Goal: Transaction & Acquisition: Purchase product/service

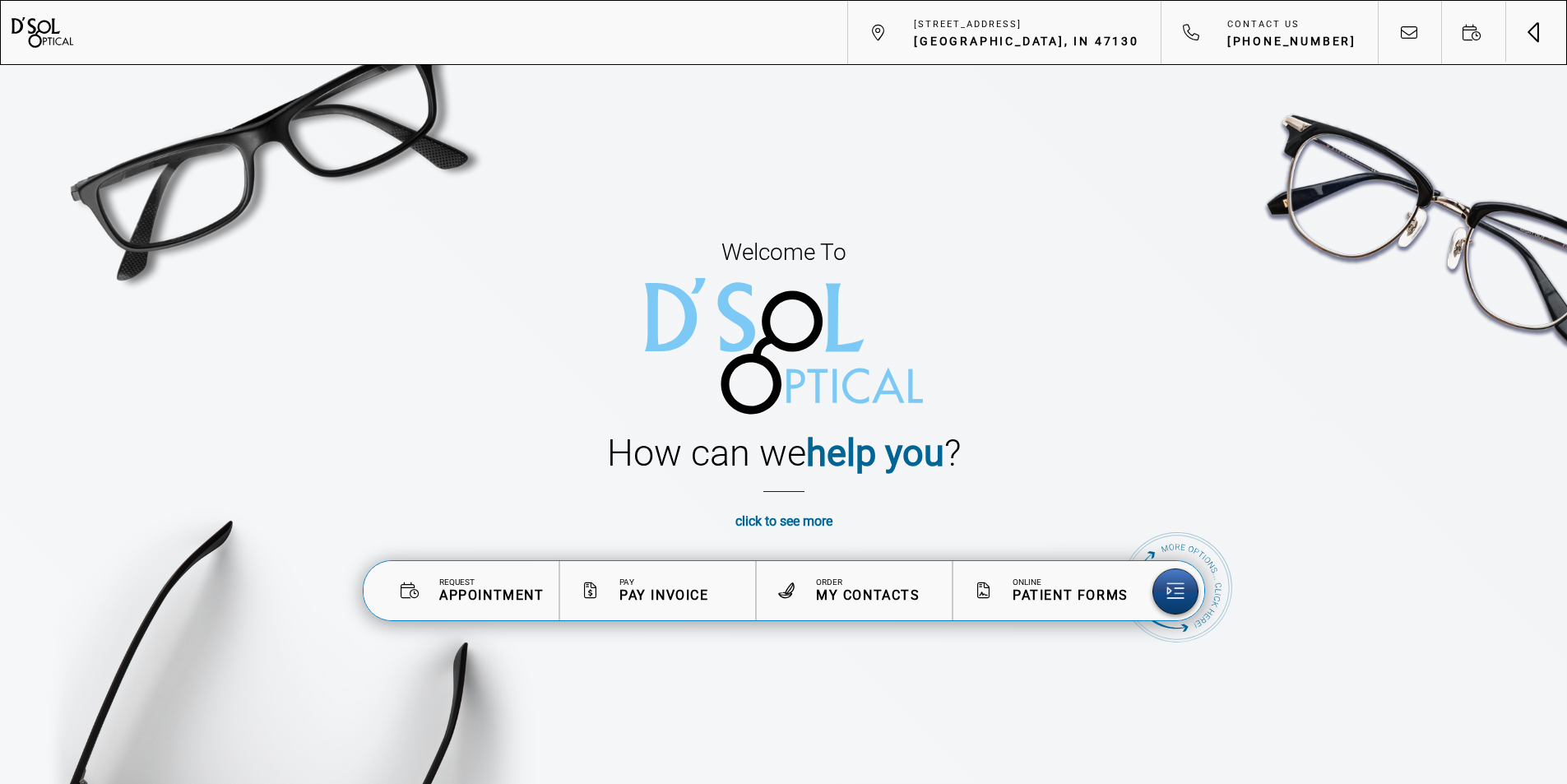
click at [1540, 35] on button "Toggle navigation" at bounding box center [1535, 31] width 61 height 61
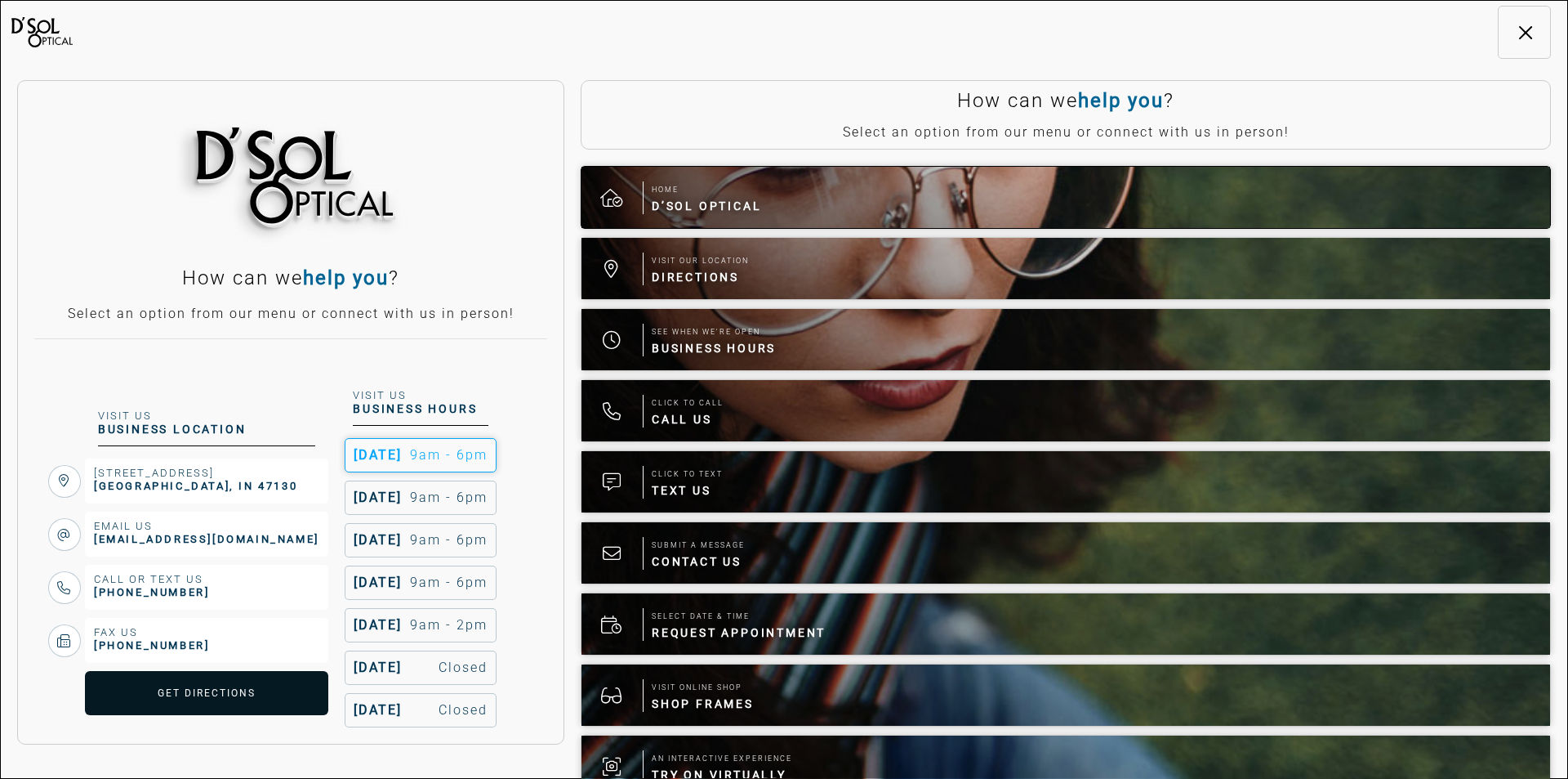
click at [695, 194] on span "Home" at bounding box center [706, 189] width 109 height 16
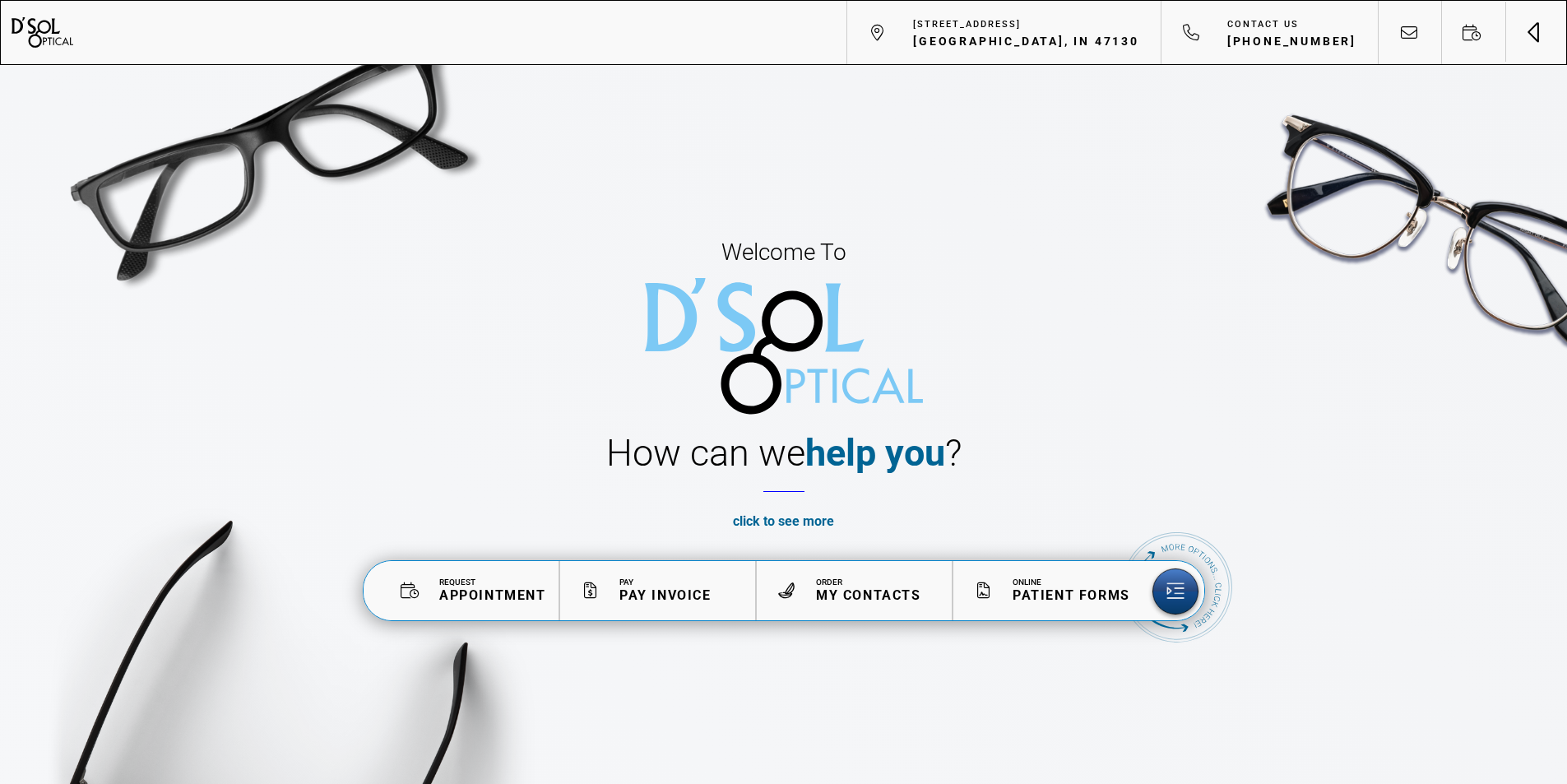
click at [1534, 28] on button "Toggle navigation" at bounding box center [1535, 31] width 61 height 61
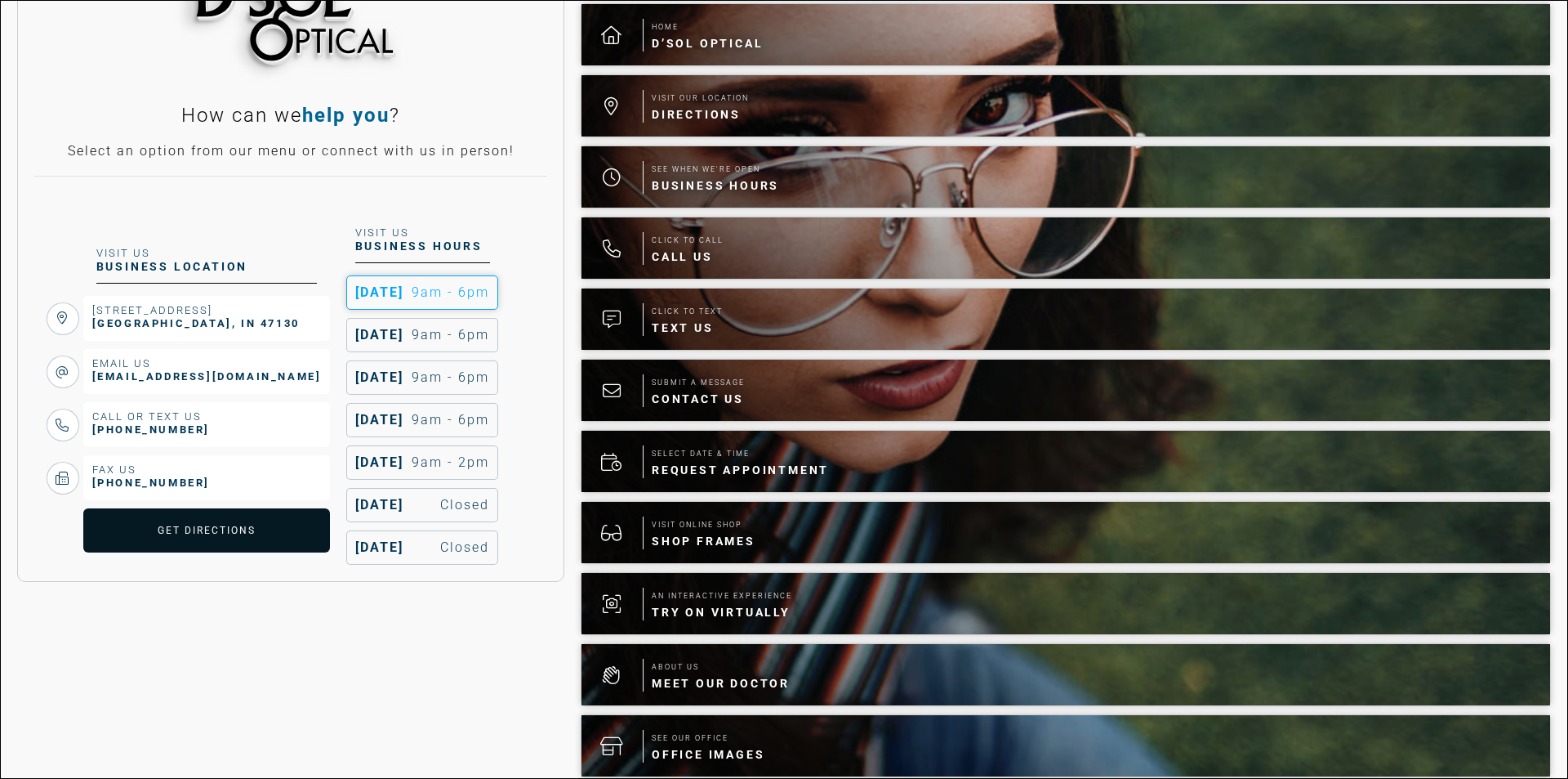
scroll to position [163, 0]
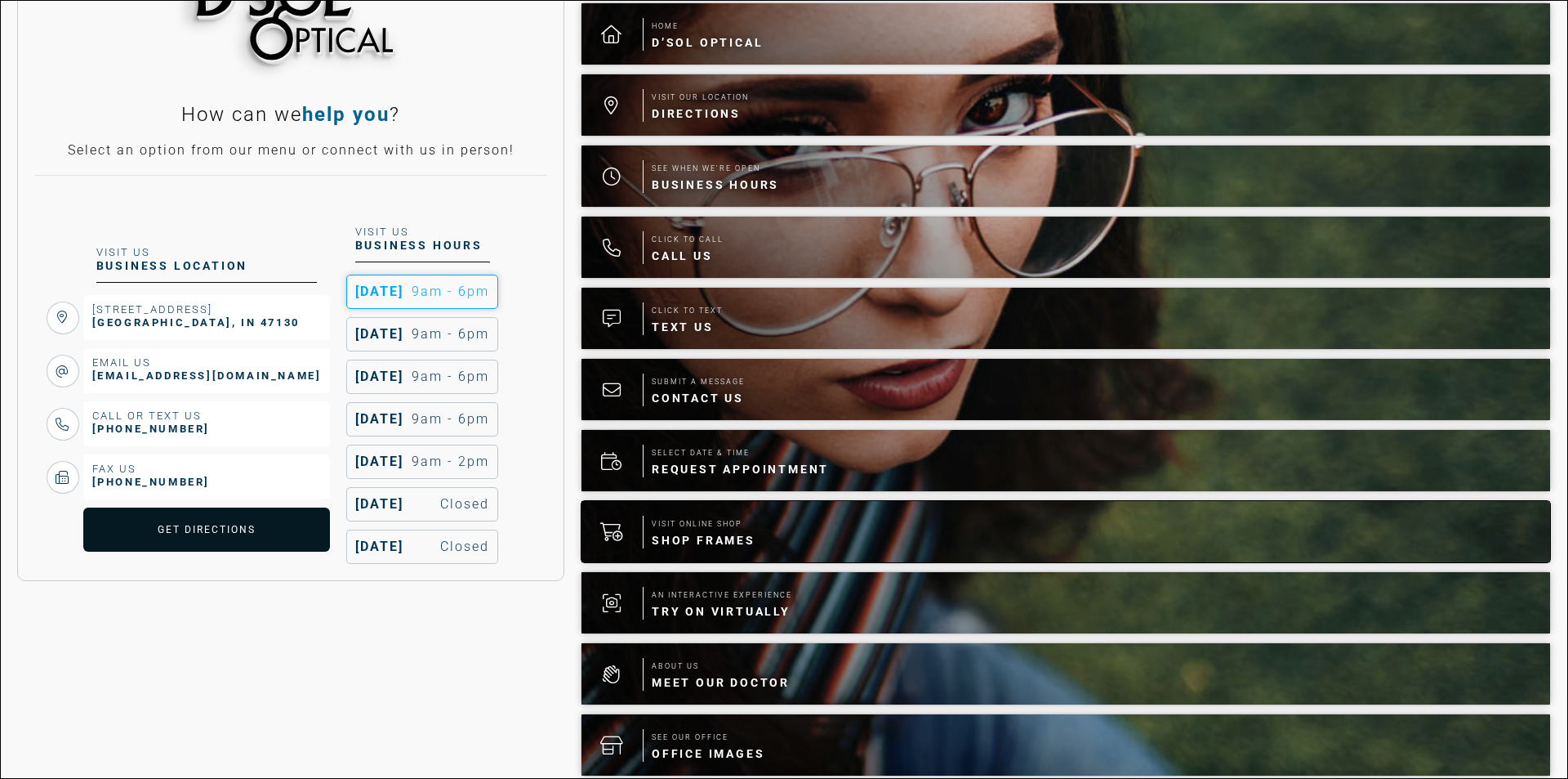
click at [707, 533] on span "Shop Frames" at bounding box center [703, 539] width 104 height 16
